Goal: Find specific page/section: Find specific page/section

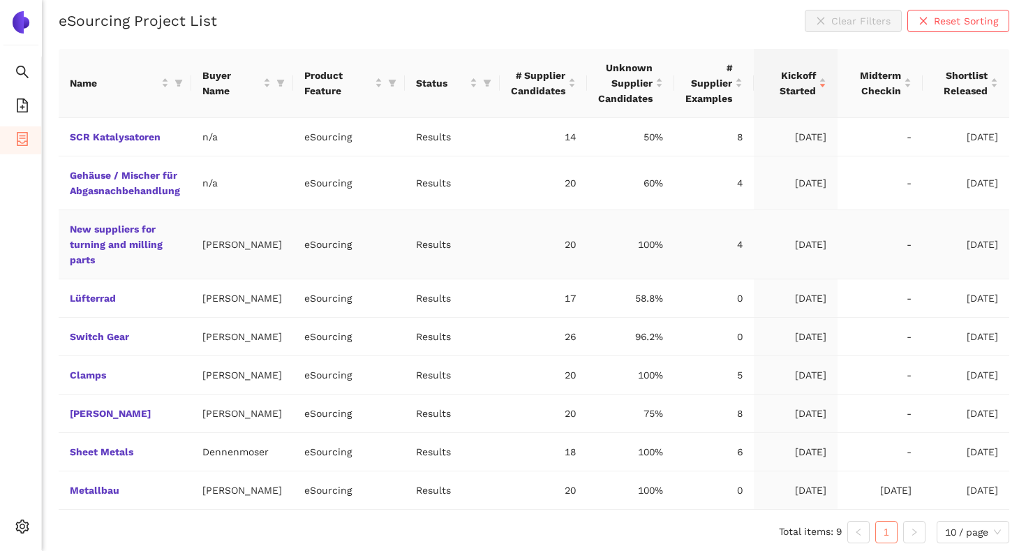
scroll to position [359, 0]
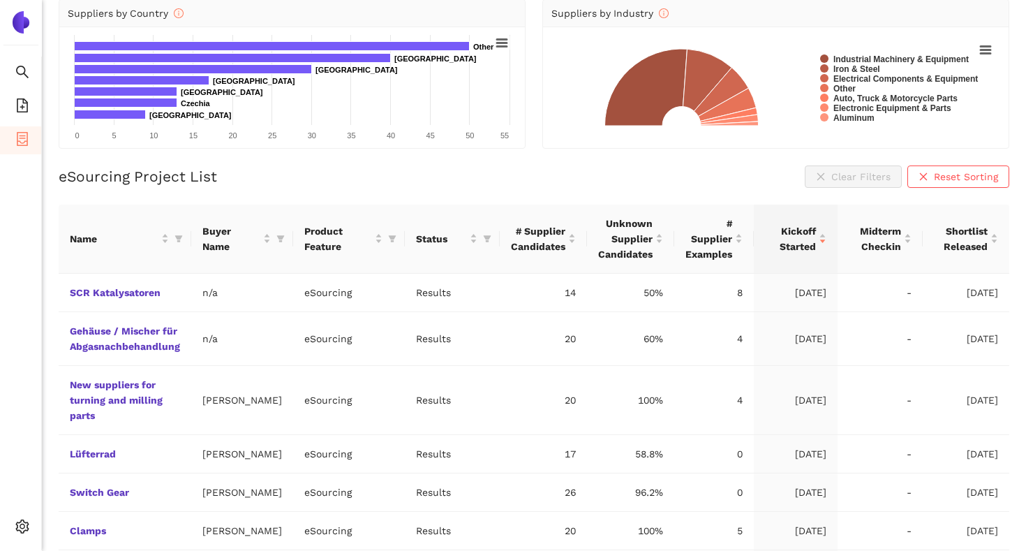
scroll to position [147, 0]
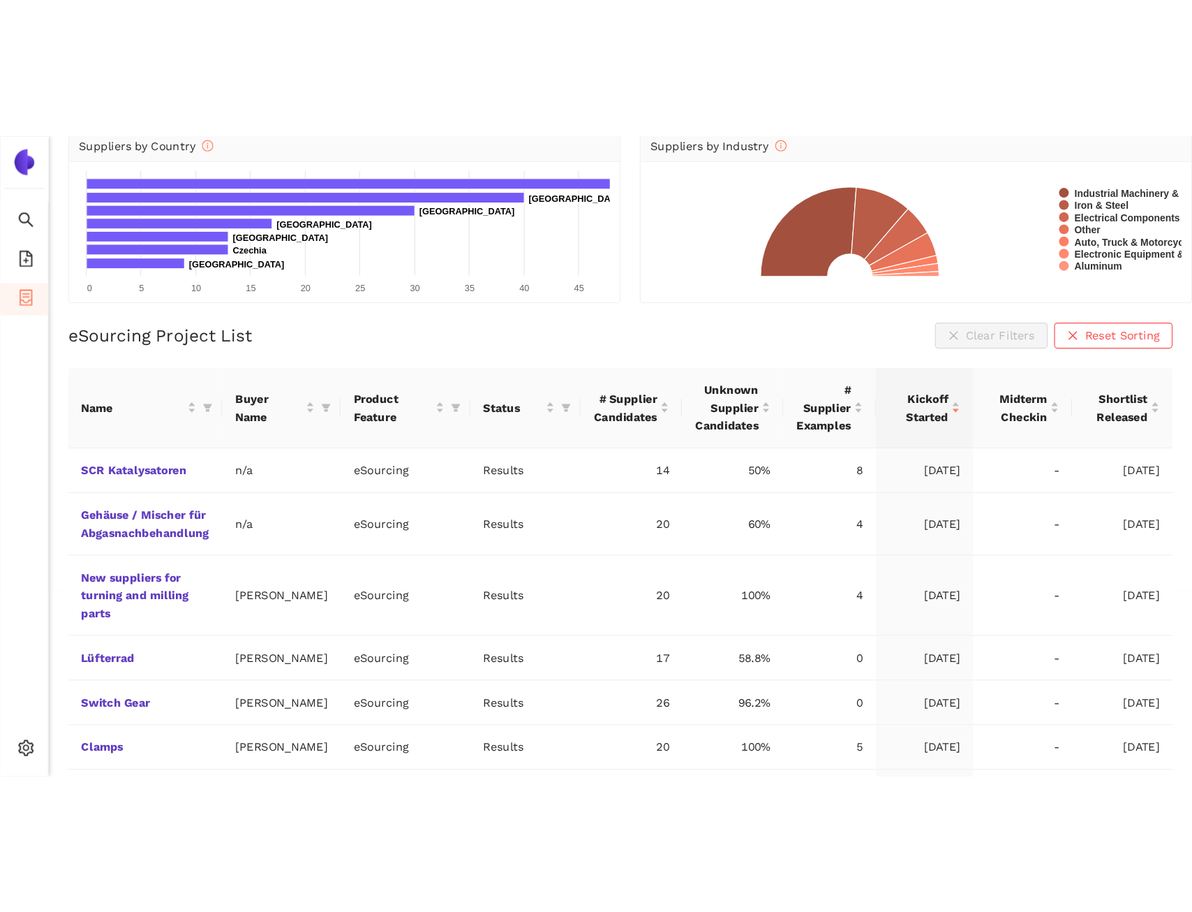
scroll to position [17, 0]
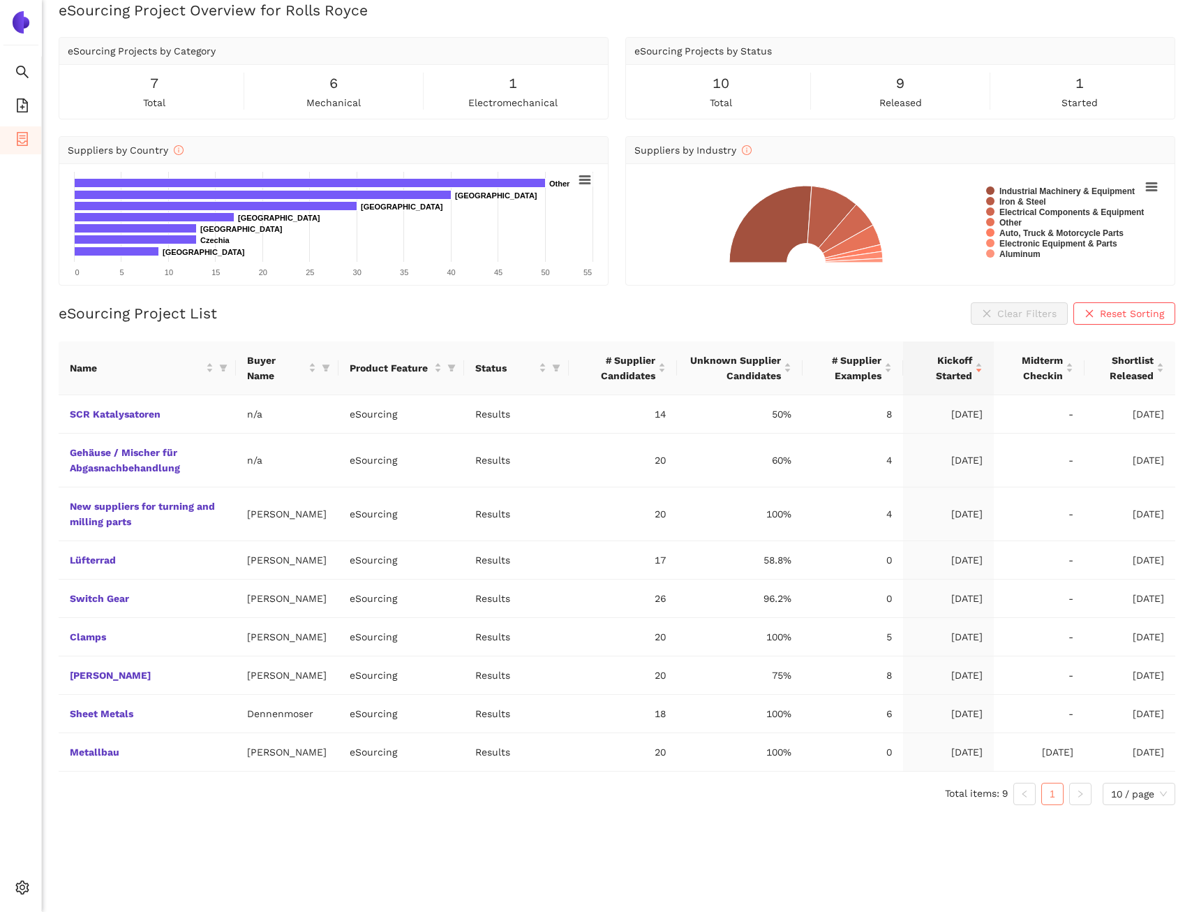
click at [258, 327] on div "eSourcing Project List Clear Filters Reset Sorting Name Buyer Name Product Feat…" at bounding box center [617, 559] width 1117 height 514
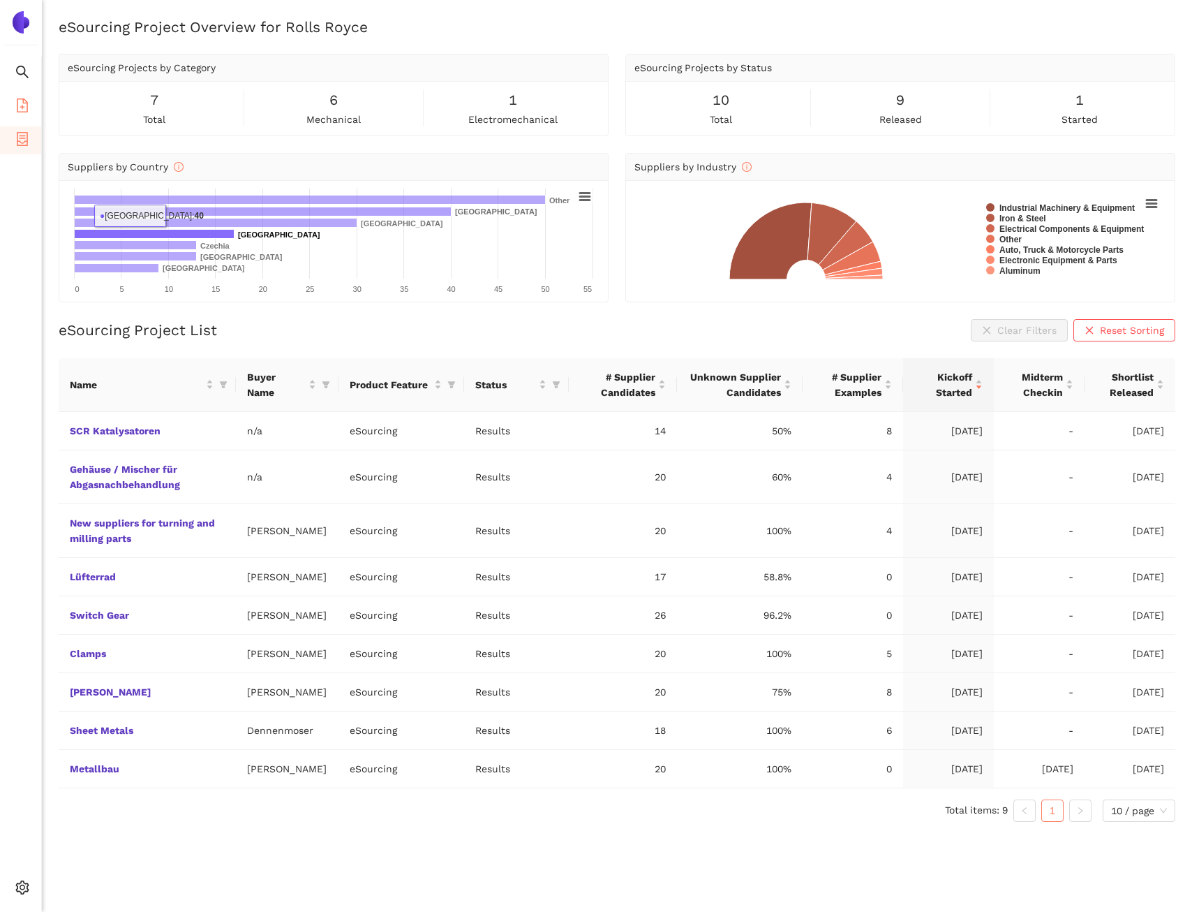
click at [29, 104] on icon "file-add" at bounding box center [22, 105] width 14 height 14
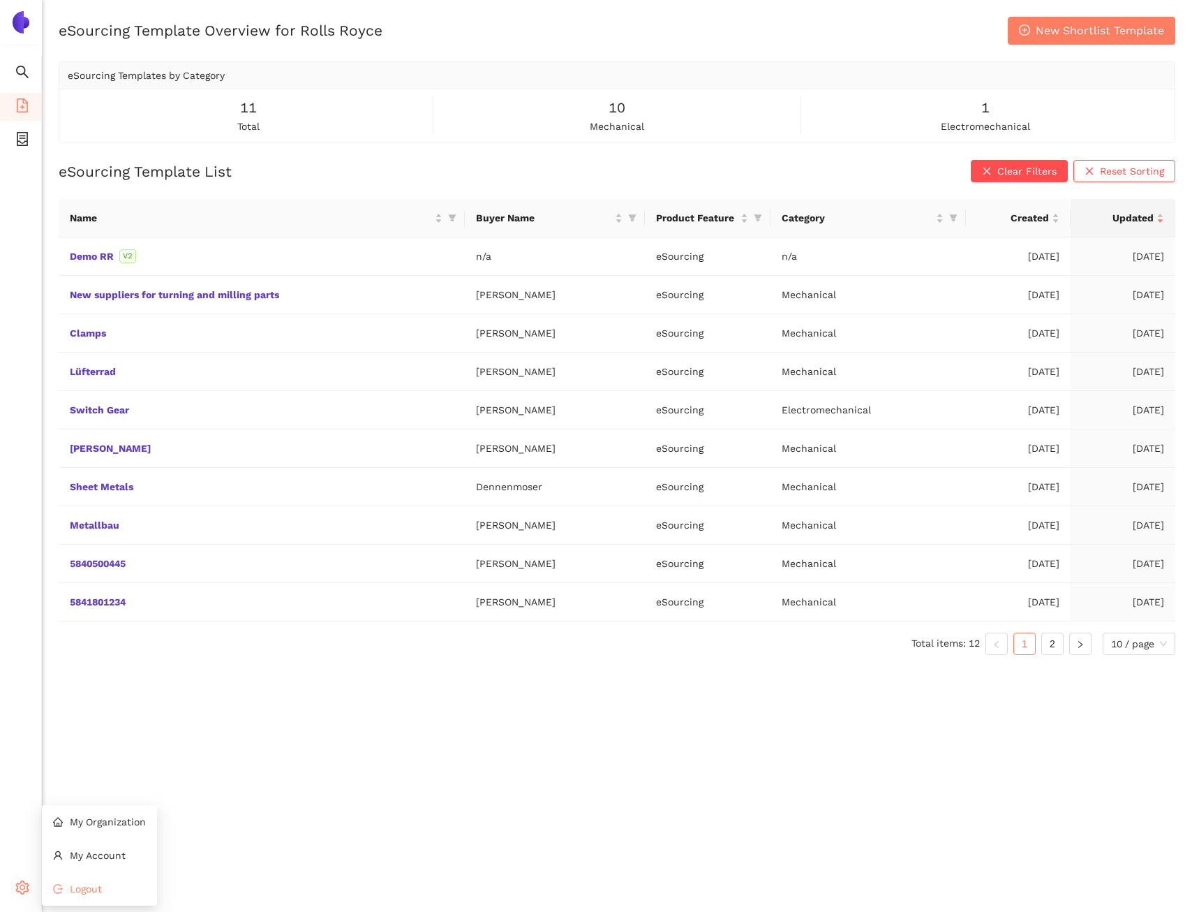
click at [84, 892] on span "Logout" at bounding box center [86, 888] width 32 height 11
